Goal: Information Seeking & Learning: Learn about a topic

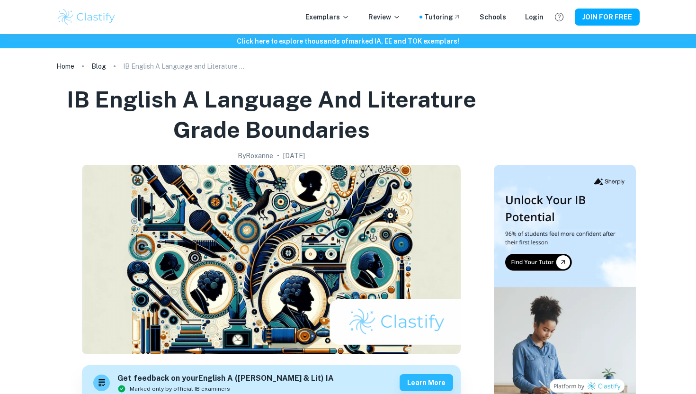
checkbox input "true"
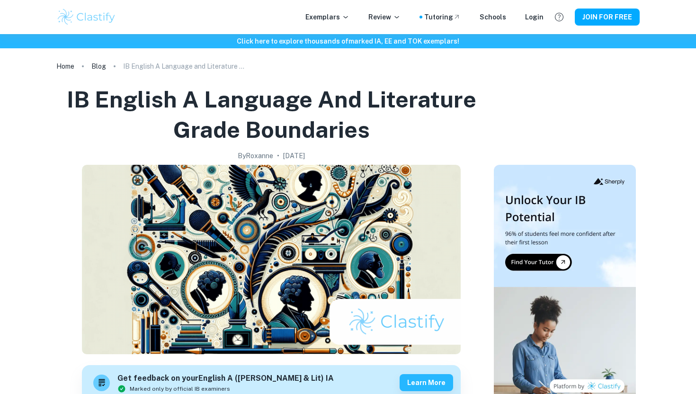
click at [349, 6] on div "Exemplars Review Tutoring Schools Login JOIN FOR FREE" at bounding box center [348, 17] width 696 height 34
click at [342, 15] on p "Exemplars" at bounding box center [327, 17] width 44 height 10
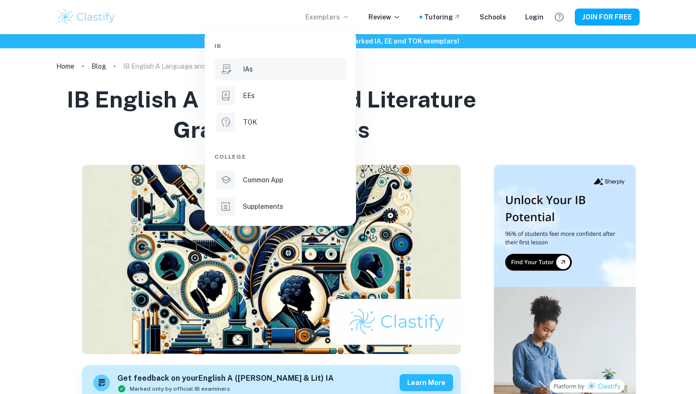
click at [258, 66] on div "IAs" at bounding box center [293, 69] width 101 height 10
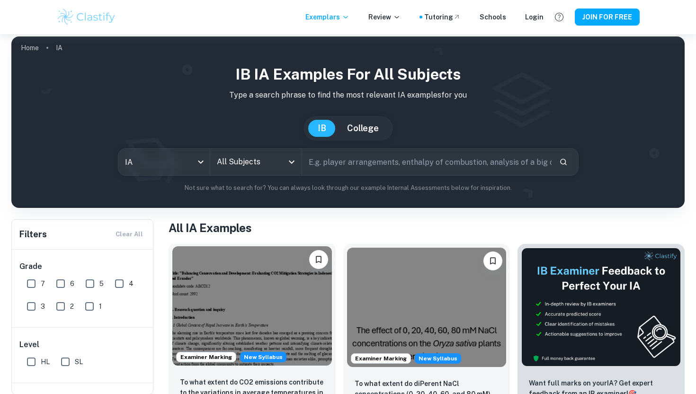
scroll to position [6, 0]
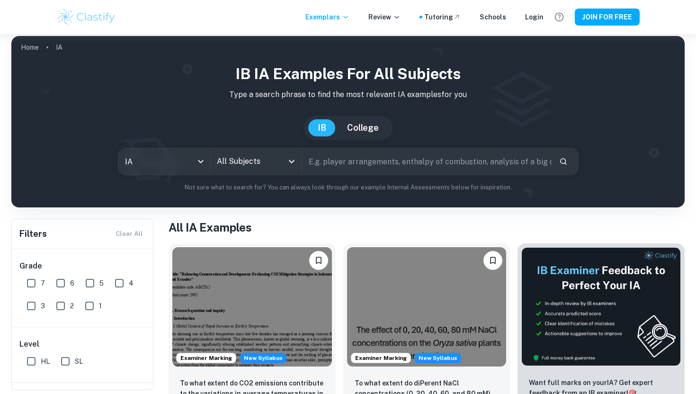
click at [257, 160] on input "All Subjects" at bounding box center [248, 161] width 69 height 18
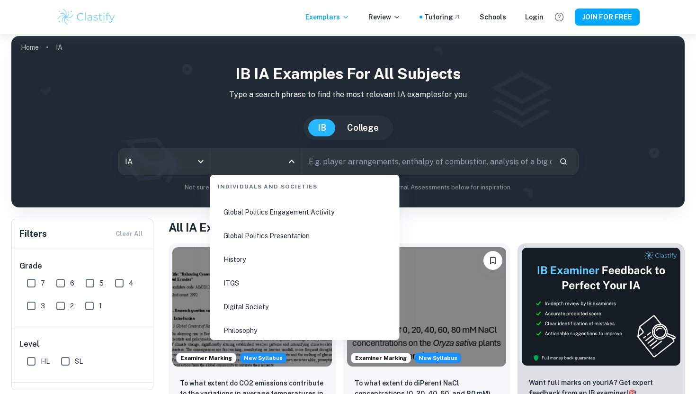
scroll to position [1240, 0]
click at [231, 255] on li "History" at bounding box center [305, 260] width 182 height 22
type input "History"
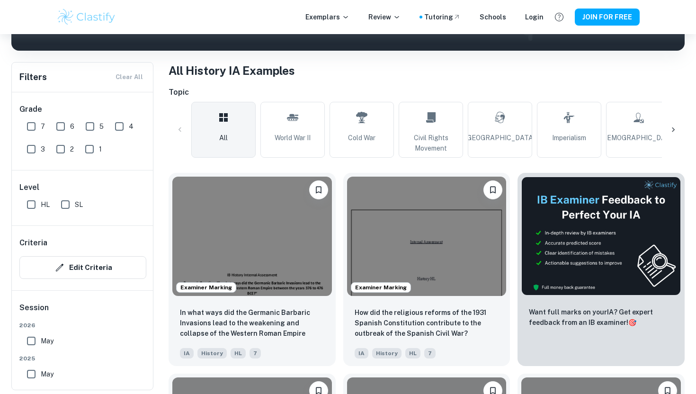
scroll to position [166, 0]
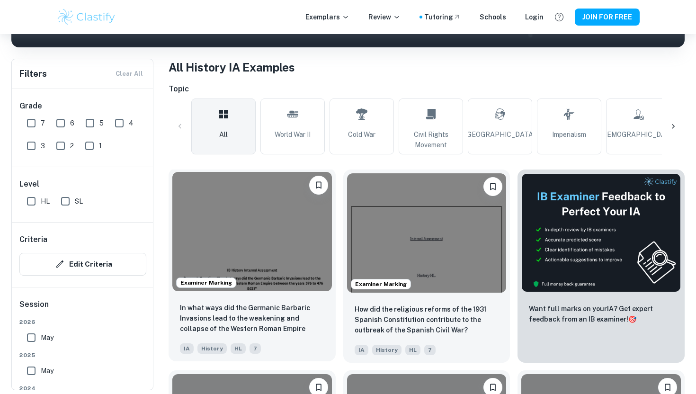
click at [243, 219] on img at bounding box center [252, 231] width 160 height 119
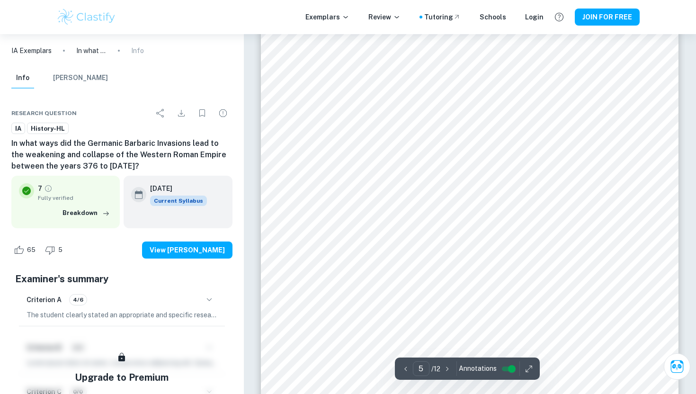
scroll to position [2550, 0]
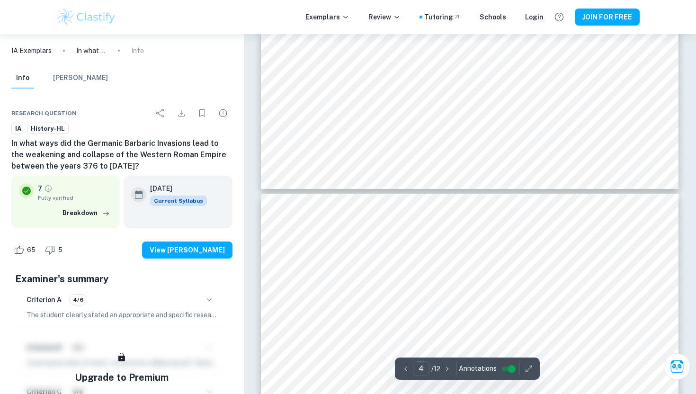
type input "5"
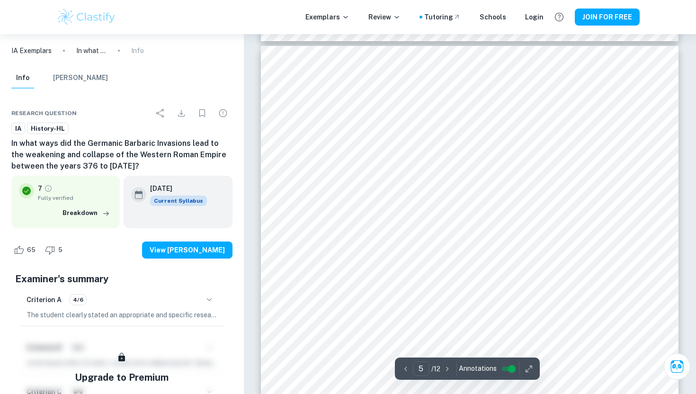
scroll to position [2516, 0]
